Goal: Task Accomplishment & Management: Complete application form

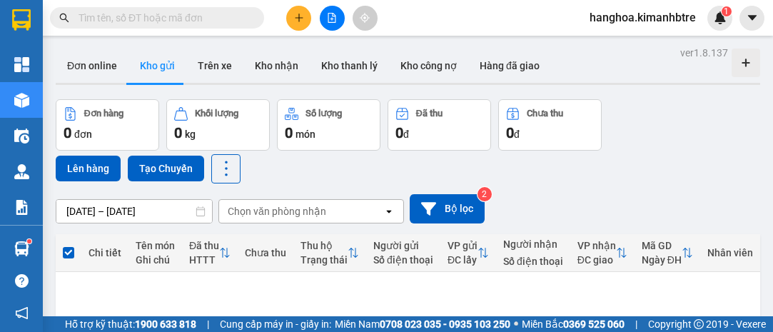
click at [305, 16] on button at bounding box center [298, 18] width 25 height 25
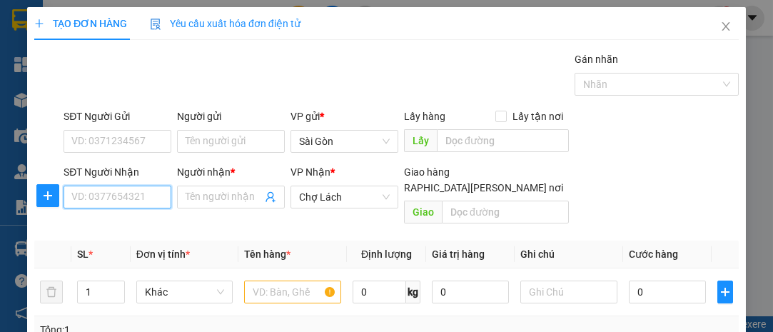
click at [87, 192] on input "SĐT Người Nhận" at bounding box center [117, 196] width 108 height 23
type input "0906845787"
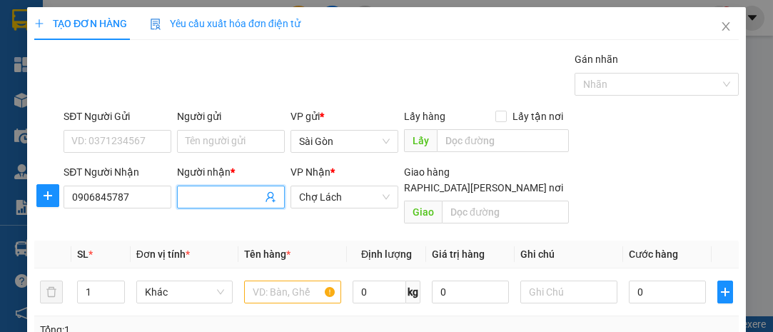
click at [192, 197] on input "Người nhận *" at bounding box center [223, 197] width 76 height 16
type input "BỬU"
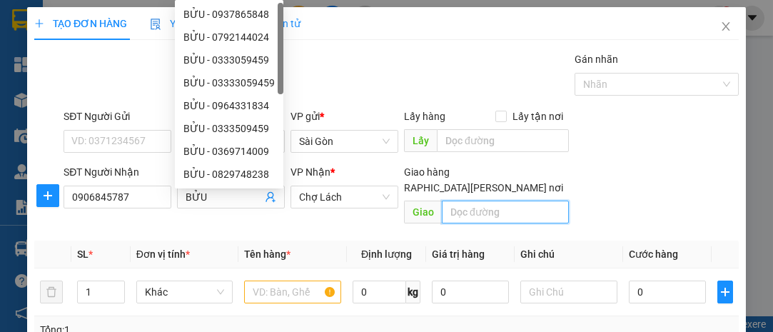
click at [516, 200] on input "text" at bounding box center [505, 211] width 126 height 23
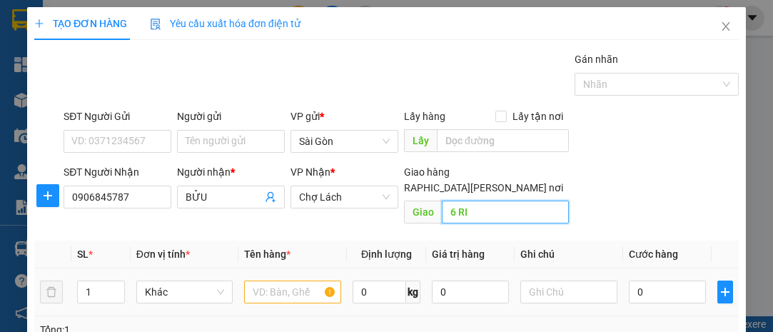
type input "6 RI"
click at [273, 280] on input "text" at bounding box center [292, 291] width 97 height 23
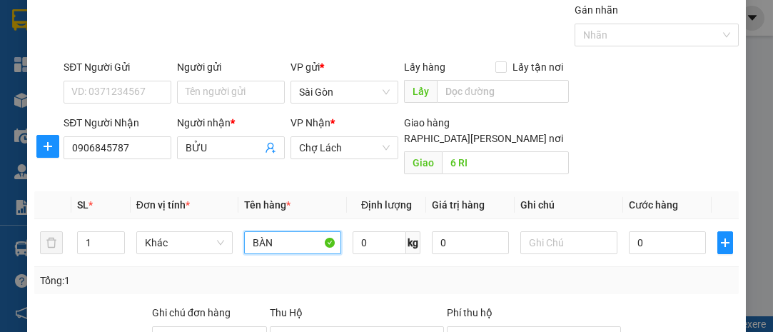
scroll to position [64, 0]
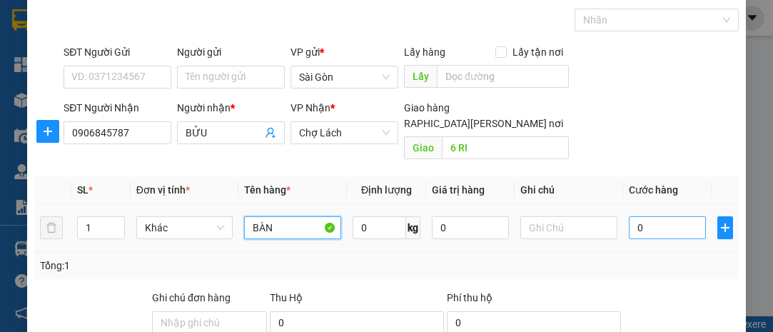
type input "BÀN"
click at [648, 216] on input "0" at bounding box center [666, 227] width 77 height 23
type input "6"
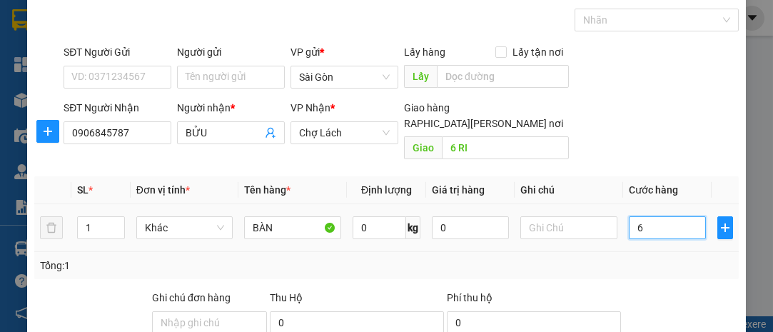
type input "60"
type input "600"
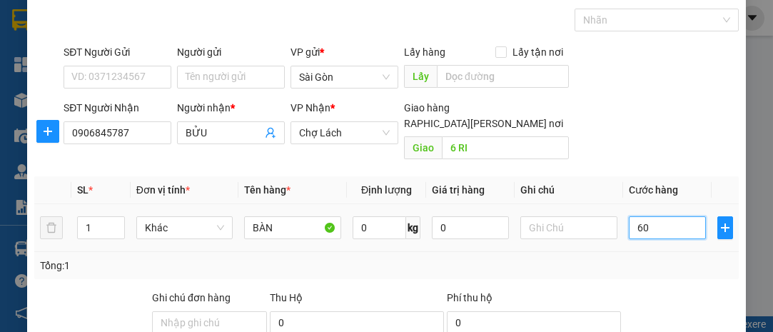
type input "600"
type input "60"
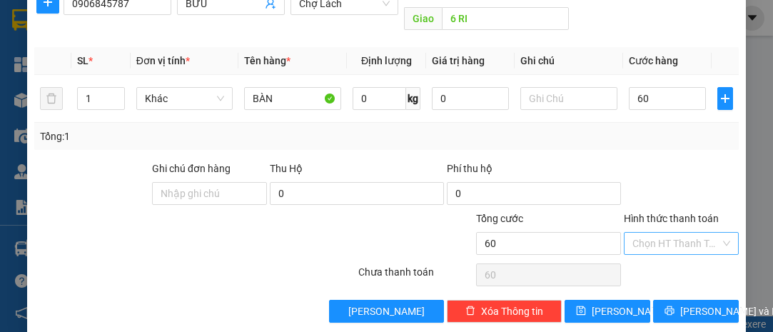
type input "60.000"
click at [643, 233] on input "Hình thức thanh toán" at bounding box center [676, 243] width 88 height 21
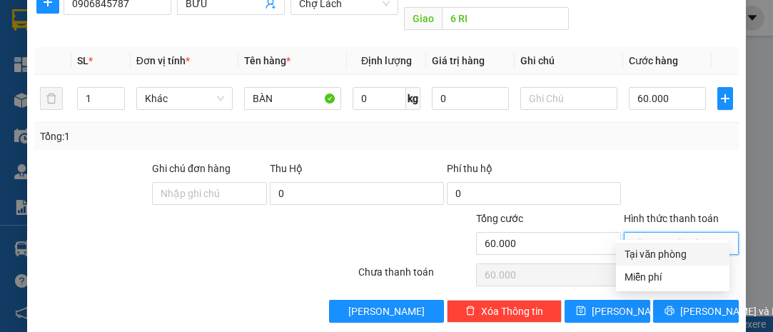
click at [639, 248] on div "Tại văn phòng" at bounding box center [672, 254] width 96 height 16
type input "0"
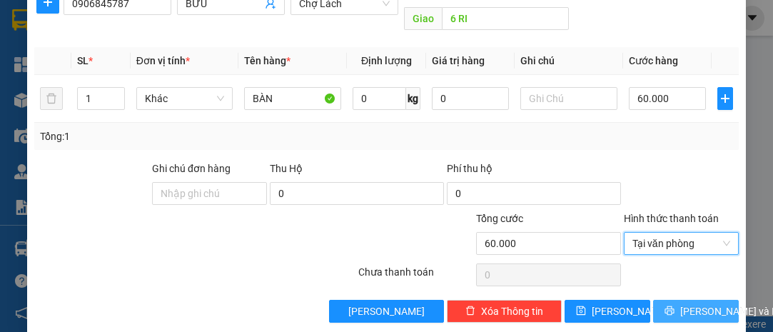
click at [682, 303] on span "[PERSON_NAME] và In" at bounding box center [730, 311] width 100 height 16
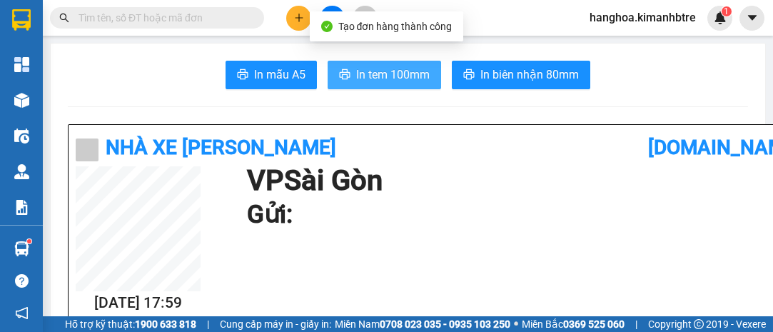
click at [396, 72] on span "In tem 100mm" at bounding box center [392, 75] width 73 height 18
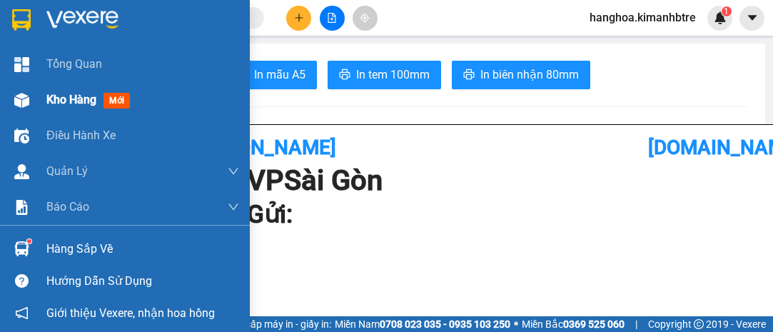
click at [88, 96] on span "Kho hàng" at bounding box center [71, 100] width 50 height 14
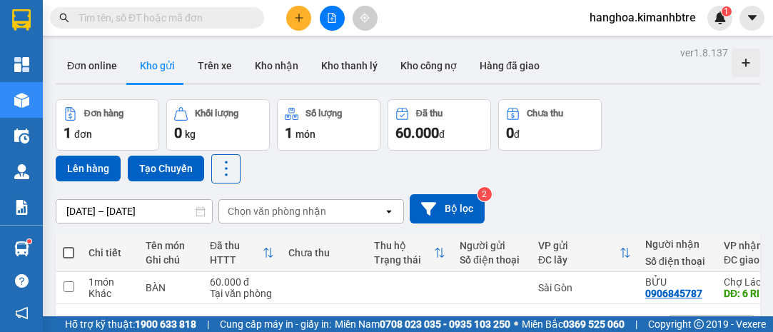
scroll to position [65, 0]
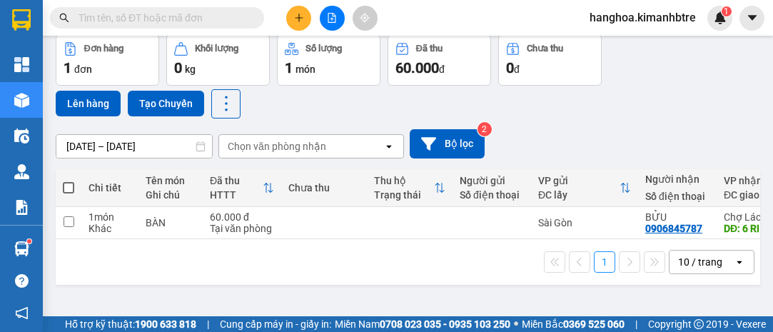
click at [68, 183] on span at bounding box center [68, 187] width 11 height 11
click at [68, 180] on input "checkbox" at bounding box center [68, 180] width 0 height 0
checkbox input "true"
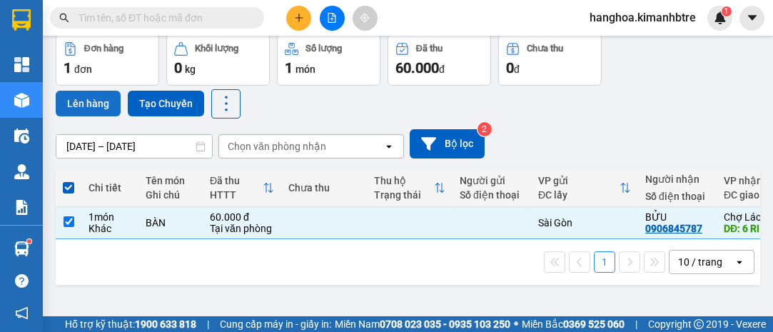
click at [84, 96] on button "Lên hàng" at bounding box center [88, 104] width 65 height 26
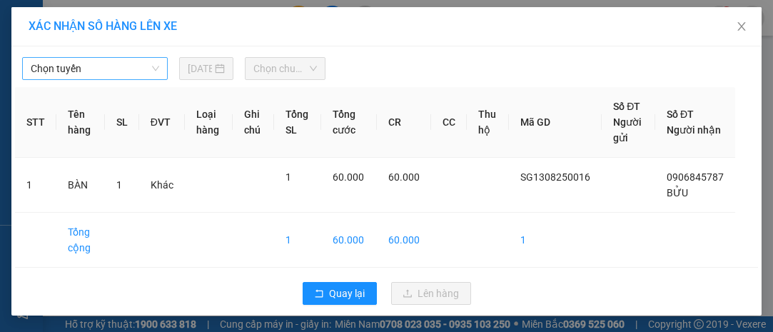
click at [61, 65] on span "Chọn tuyến" at bounding box center [95, 68] width 128 height 21
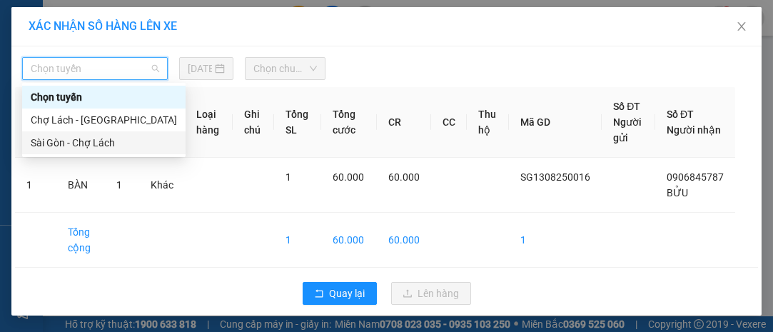
click at [106, 143] on div "Sài Gòn - Chợ Lách" at bounding box center [104, 143] width 146 height 16
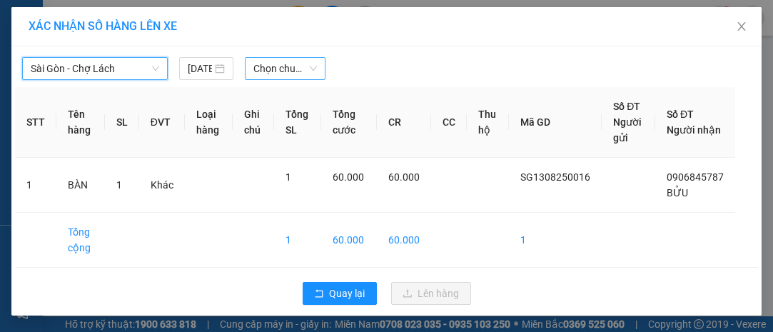
click at [286, 71] on span "Chọn chuyến" at bounding box center [284, 68] width 63 height 21
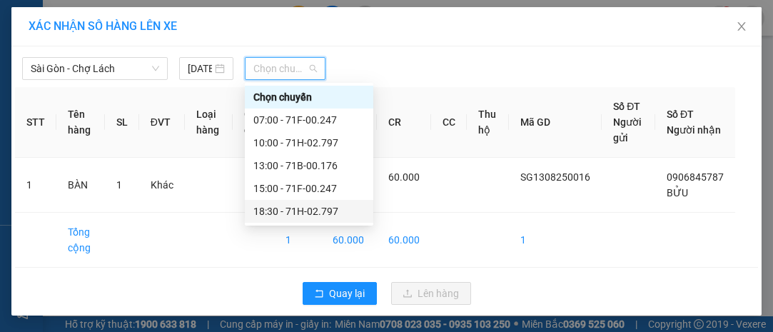
click at [324, 213] on div "18:30 - 71H-02.797" at bounding box center [308, 211] width 111 height 16
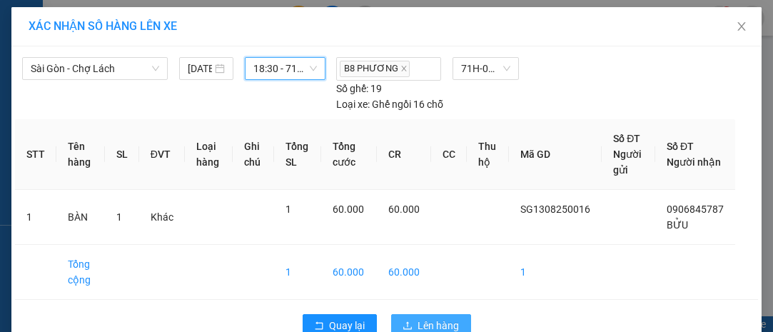
click at [433, 320] on span "Lên hàng" at bounding box center [438, 325] width 41 height 16
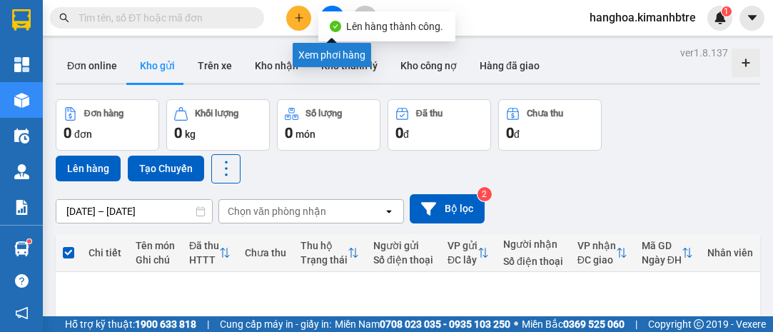
click at [333, 6] on button at bounding box center [332, 18] width 25 height 25
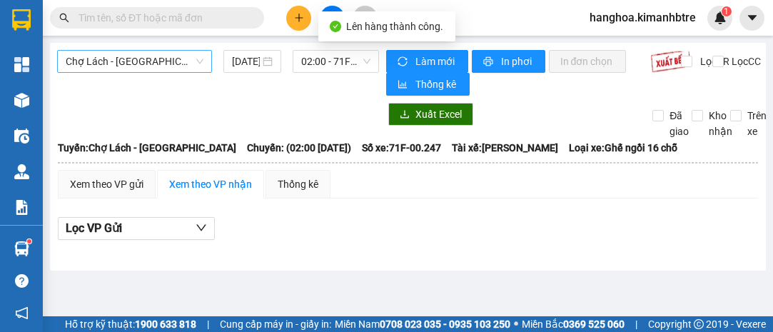
click at [150, 54] on span "Chợ Lách - [GEOGRAPHIC_DATA]" at bounding box center [135, 61] width 138 height 21
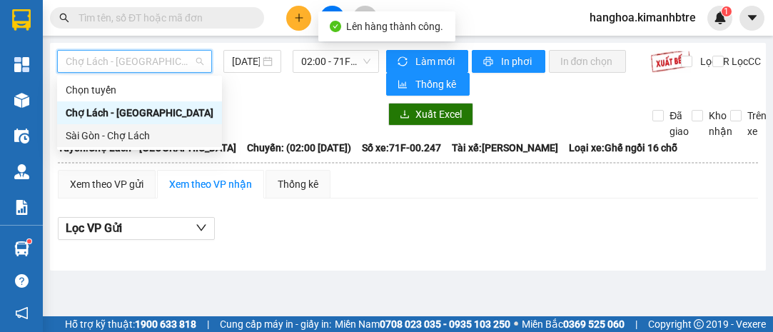
click at [136, 133] on div "Sài Gòn - Chợ Lách" at bounding box center [140, 136] width 148 height 16
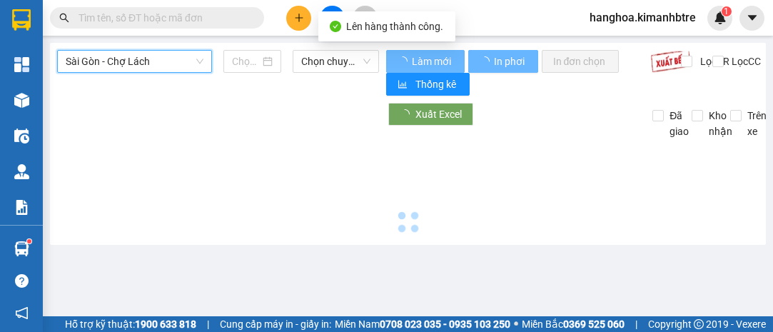
type input "[DATE]"
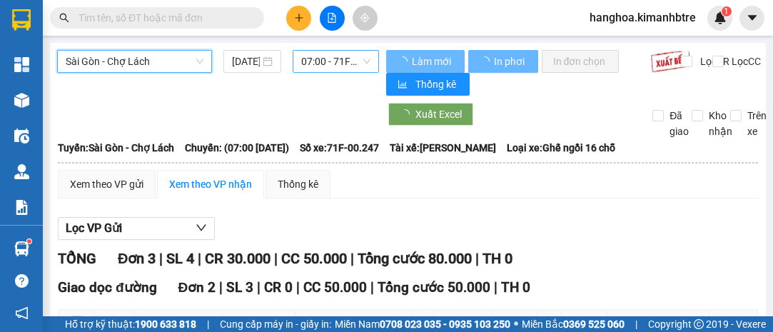
click at [317, 63] on span "07:00 - 71F-00.247" at bounding box center [335, 61] width 68 height 21
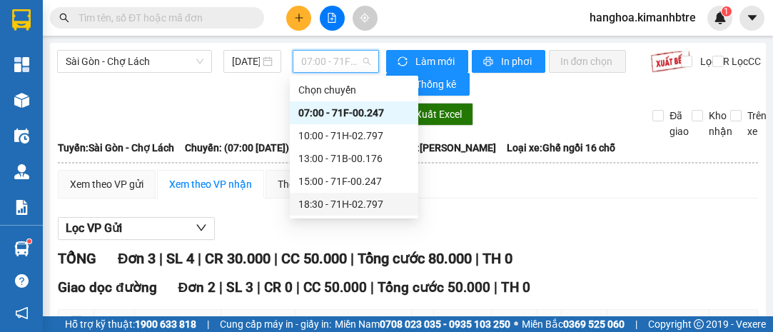
click at [383, 206] on div "18:30 - 71H-02.797" at bounding box center [353, 204] width 111 height 16
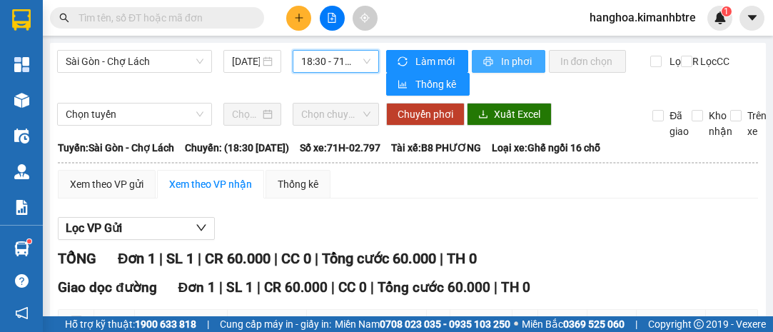
click at [504, 63] on span "In phơi" at bounding box center [517, 61] width 33 height 16
